Goal: Task Accomplishment & Management: Use online tool/utility

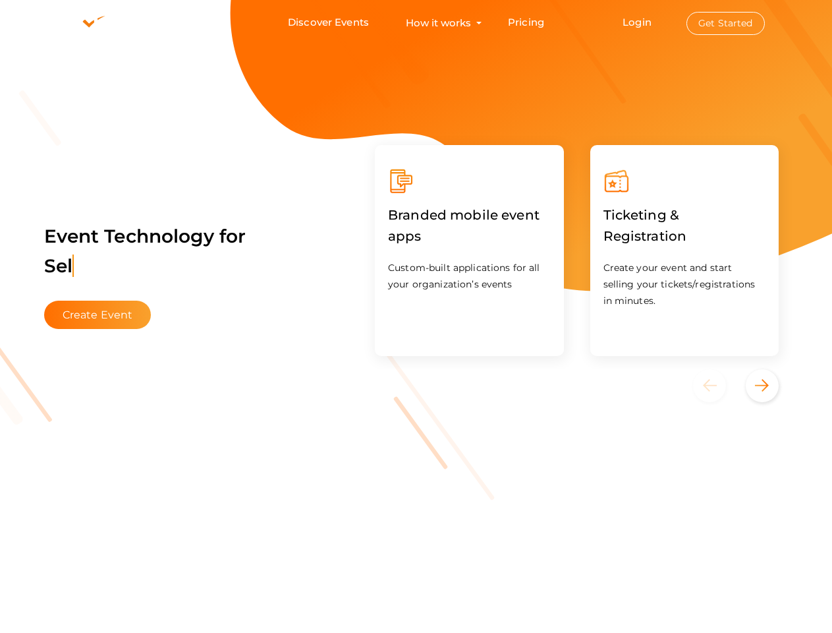
click at [416, 316] on div "Branded mobile event apps Custom-built applications for all your organization’s…" at bounding box center [469, 250] width 189 height 211
click at [91, 24] on use at bounding box center [90, 23] width 78 height 19
click at [638, 22] on link "Login" at bounding box center [637, 22] width 29 height 13
click at [726, 23] on button "Get Started" at bounding box center [726, 23] width 78 height 23
click at [98, 314] on button "Create Event" at bounding box center [97, 315] width 107 height 28
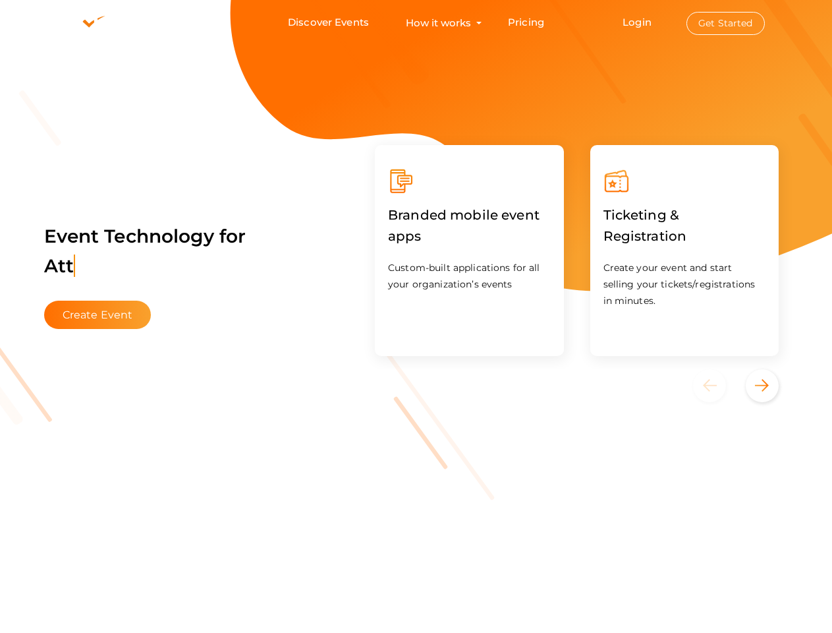
click at [577, 250] on div "Ticketing & Registration Create your event and start selling your tickets/regis…" at bounding box center [685, 250] width 216 height 237
click at [718, 386] on div "Previous" at bounding box center [709, 385] width 33 height 33
click at [763, 386] on icon "Next" at bounding box center [762, 385] width 14 height 13
